Goal: Complete application form

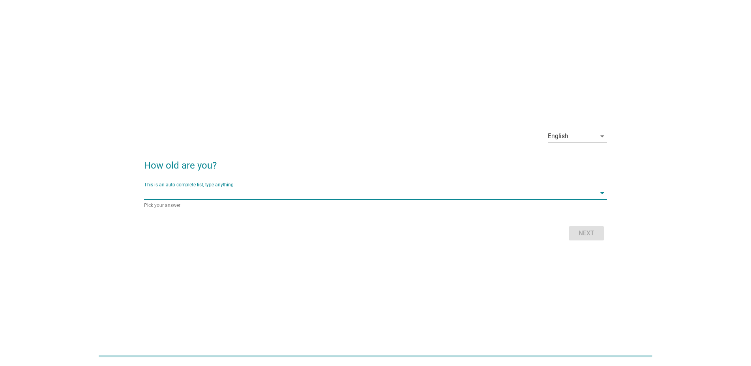
click at [585, 193] on input "This is an auto complete list, type anything" at bounding box center [370, 193] width 452 height 13
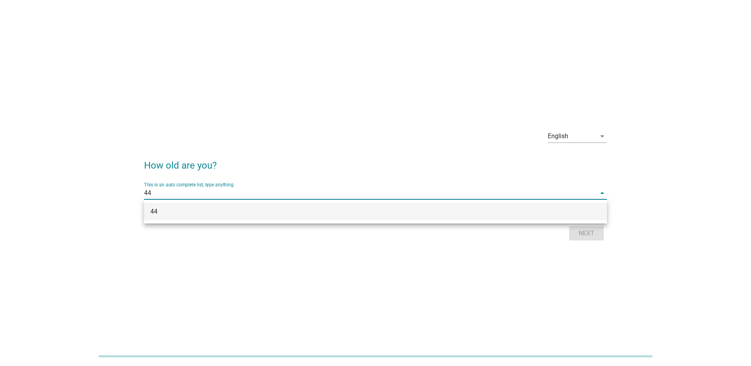
type input "44"
click at [701, 192] on div "English arrow_drop_down How old are you? This is an auto complete list, type an…" at bounding box center [375, 183] width 713 height 132
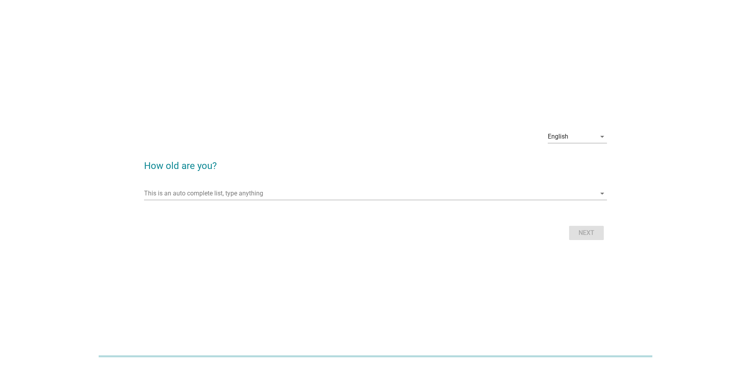
click at [592, 232] on div "Next" at bounding box center [375, 232] width 463 height 19
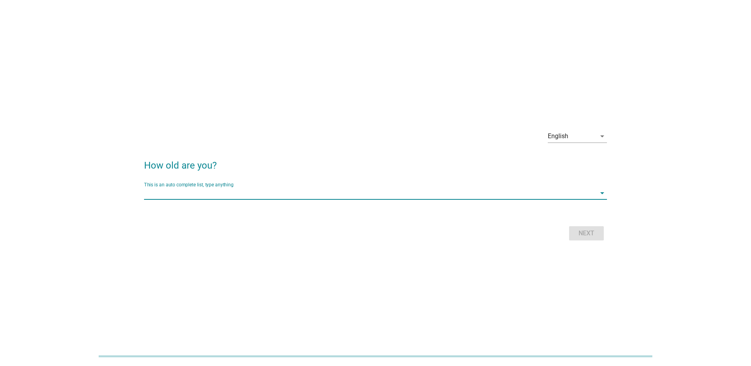
click at [329, 198] on input "This is an auto complete list, type anything" at bounding box center [370, 193] width 452 height 13
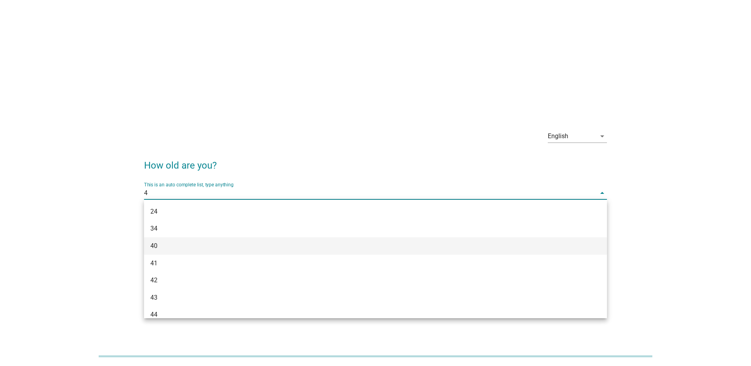
type input "44"
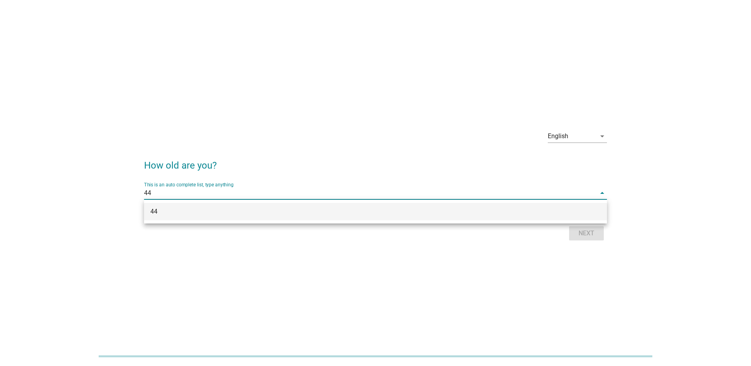
click at [157, 215] on div "44" at bounding box center [356, 211] width 413 height 9
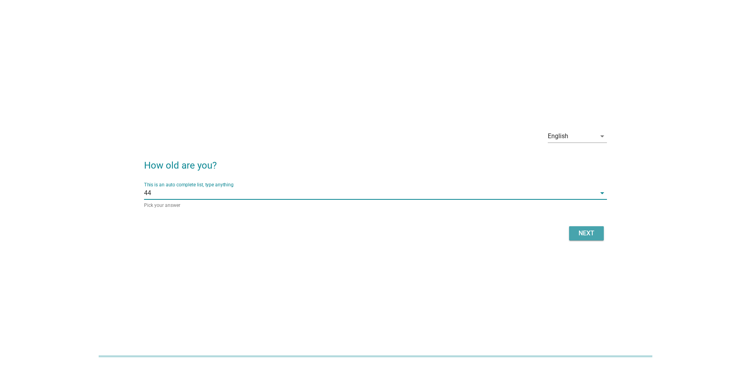
click at [584, 235] on div "Next" at bounding box center [586, 232] width 22 height 9
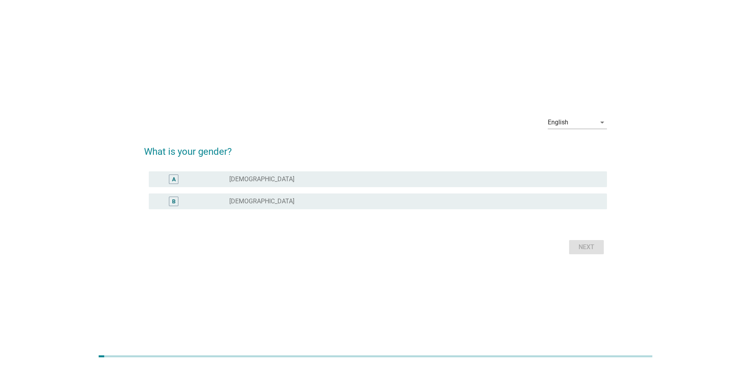
click at [240, 204] on label "[DEMOGRAPHIC_DATA]" at bounding box center [261, 201] width 65 height 8
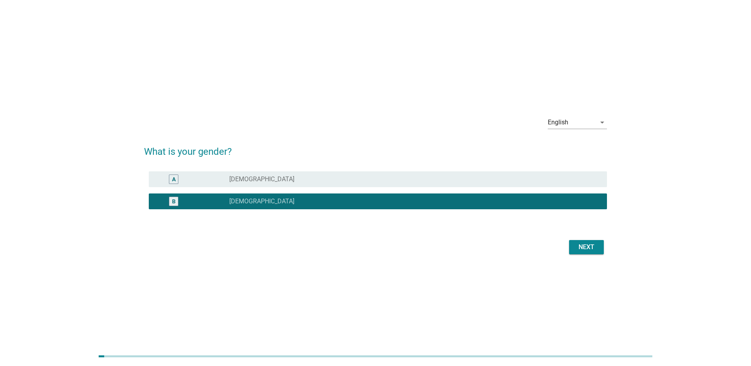
click at [586, 245] on div "Next" at bounding box center [586, 246] width 22 height 9
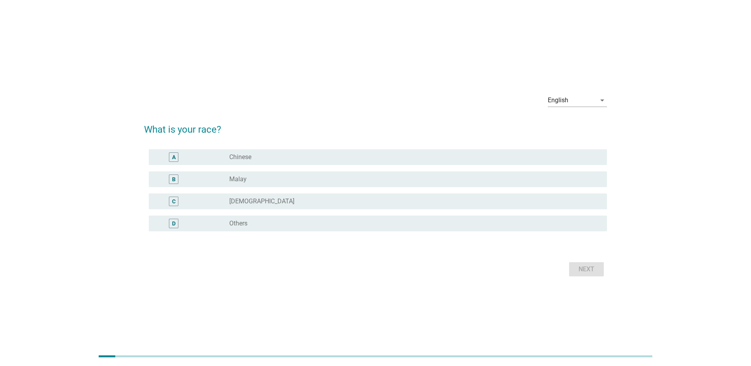
click at [279, 158] on div "radio_button_unchecked Chinese" at bounding box center [411, 157] width 365 height 8
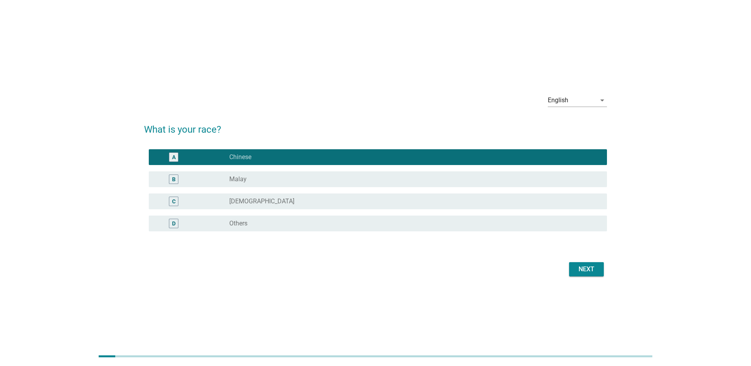
click at [581, 267] on div "Next" at bounding box center [586, 268] width 22 height 9
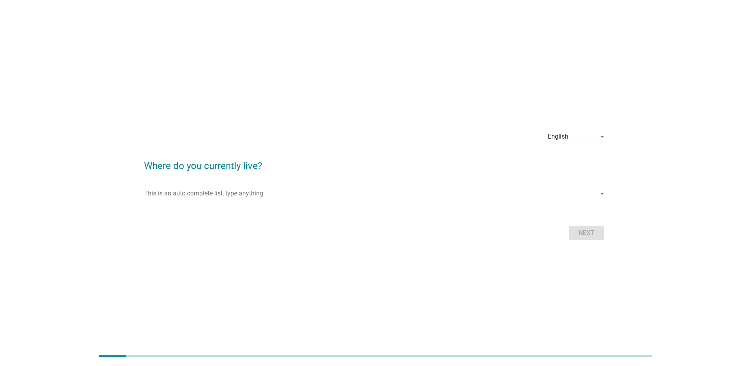
click at [292, 197] on input "This is an auto complete list, type anything" at bounding box center [370, 193] width 452 height 13
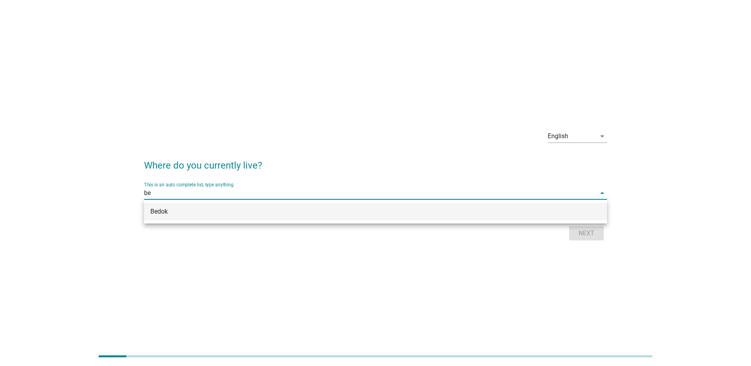
type input "bed"
click at [164, 206] on div "Bedok" at bounding box center [375, 211] width 463 height 17
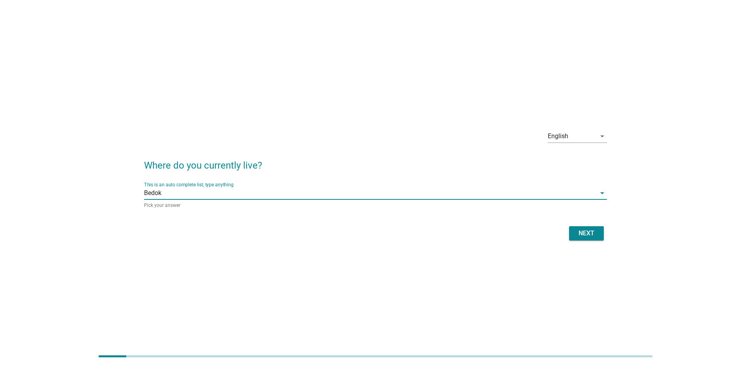
click at [588, 236] on div "Next" at bounding box center [586, 232] width 22 height 9
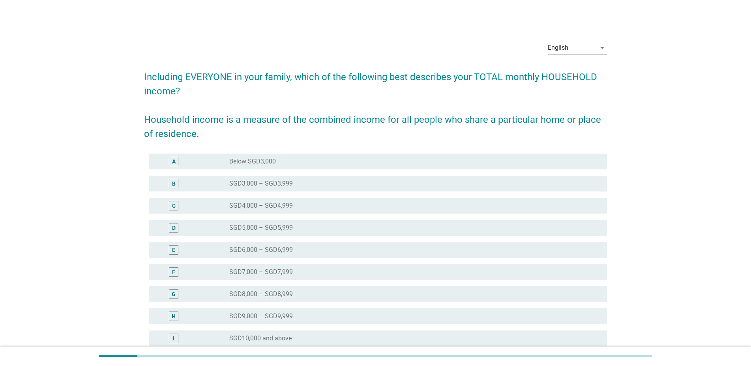
click at [693, 195] on div "English arrow_drop_down Including EVERYONE in your family, which of the followi…" at bounding box center [375, 214] width 713 height 371
click at [299, 270] on div "radio_button_unchecked SGD7,000 – SGD7,999" at bounding box center [411, 272] width 365 height 8
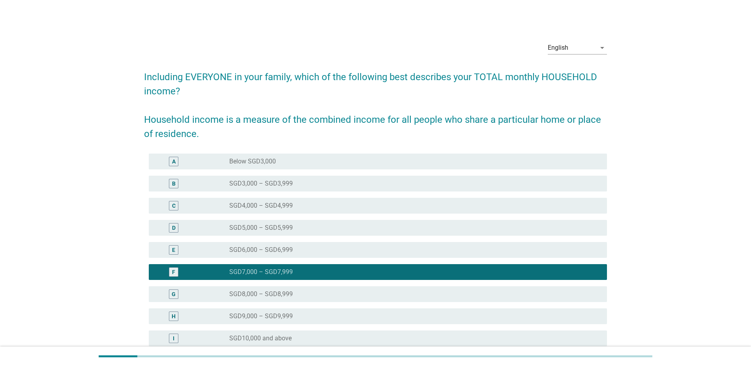
click at [660, 204] on div "English arrow_drop_down Including EVERYONE in your family, which of the followi…" at bounding box center [375, 214] width 713 height 371
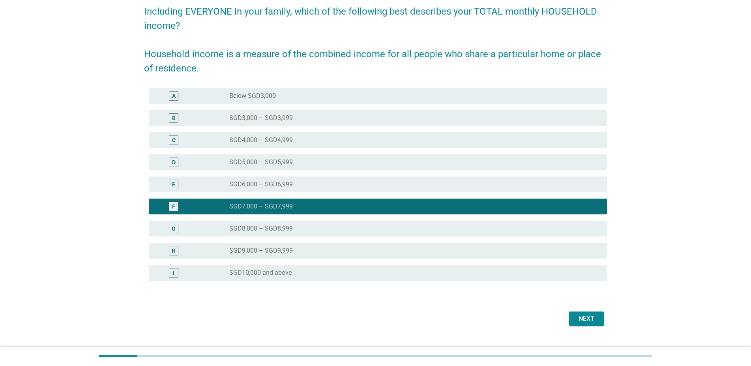
scroll to position [82, 0]
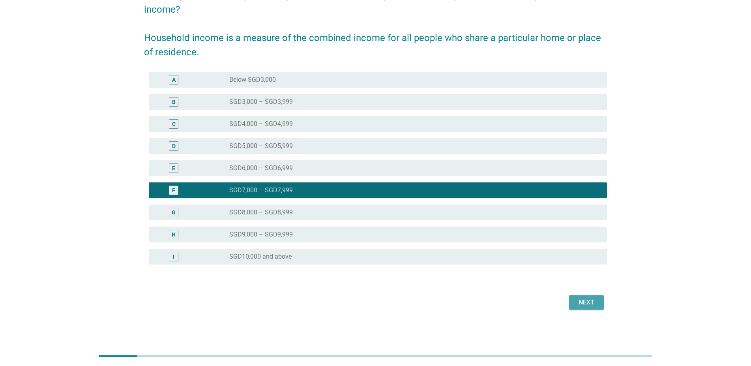
click at [590, 301] on div "Next" at bounding box center [586, 301] width 22 height 9
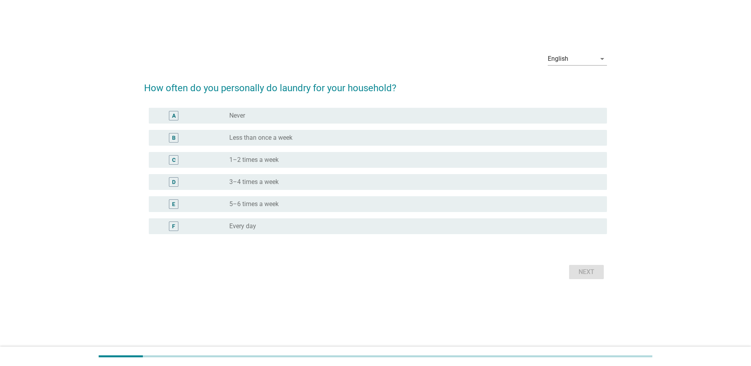
scroll to position [0, 0]
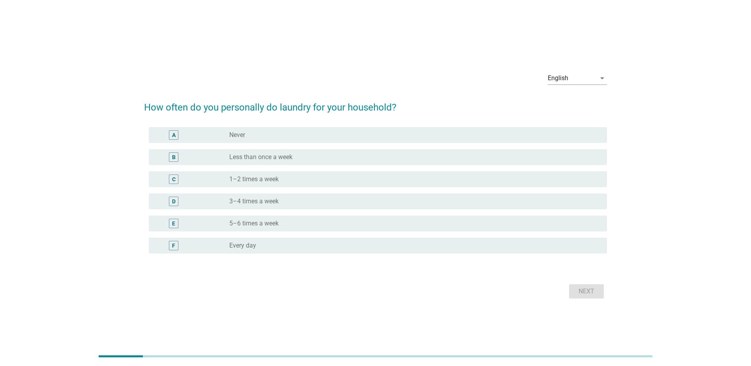
click at [269, 157] on label "Less than once a week" at bounding box center [260, 157] width 63 height 8
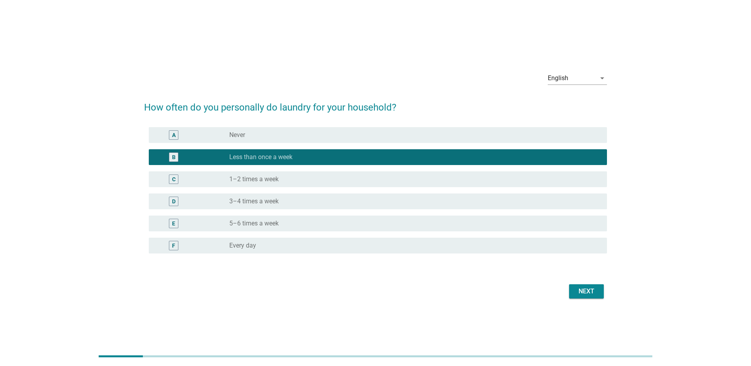
click at [585, 292] on div "Next" at bounding box center [586, 290] width 22 height 9
